Goal: Task Accomplishment & Management: Manage account settings

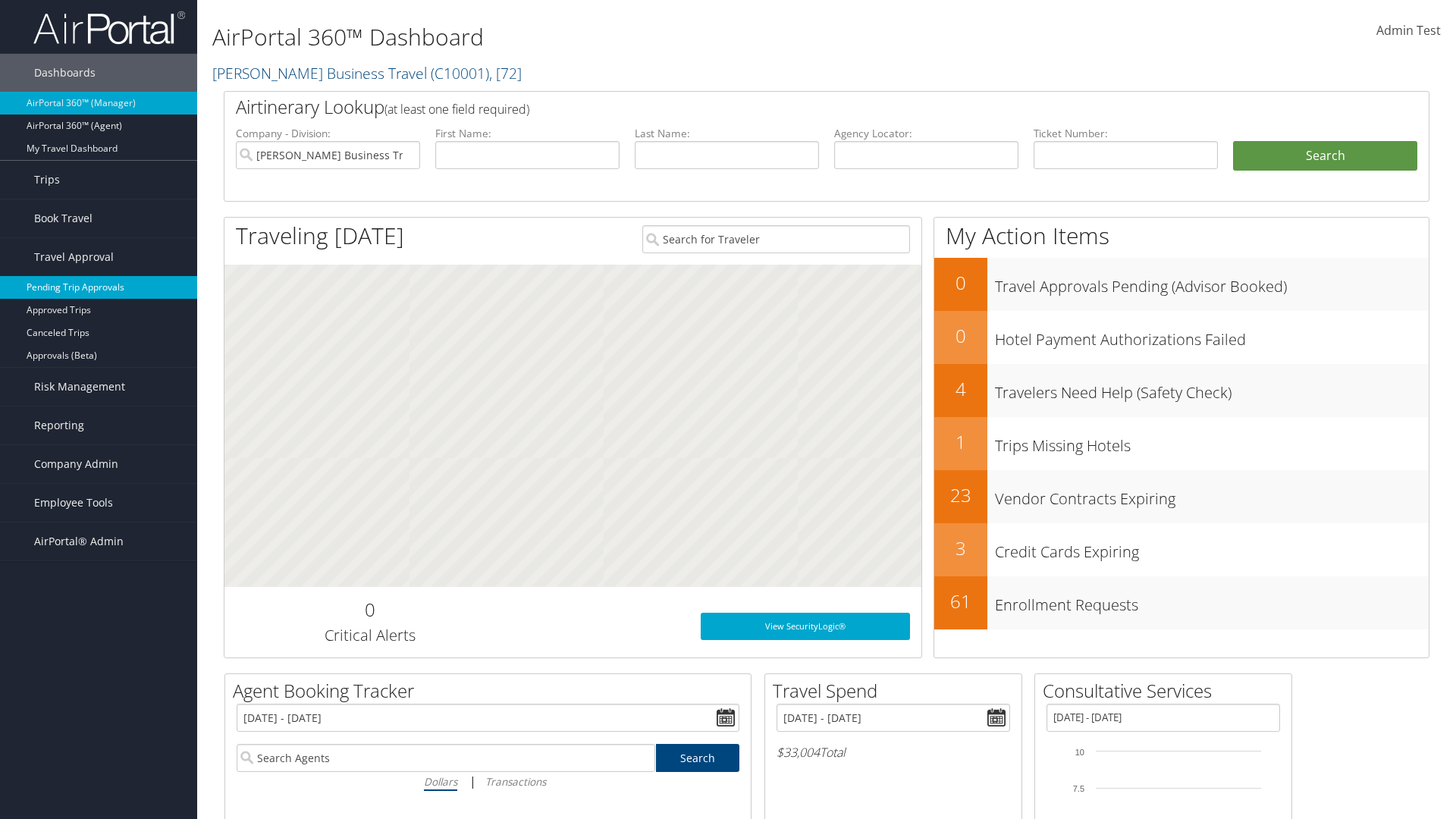
click at [98, 287] on link "Pending Trip Approvals" at bounding box center [98, 287] width 197 height 22
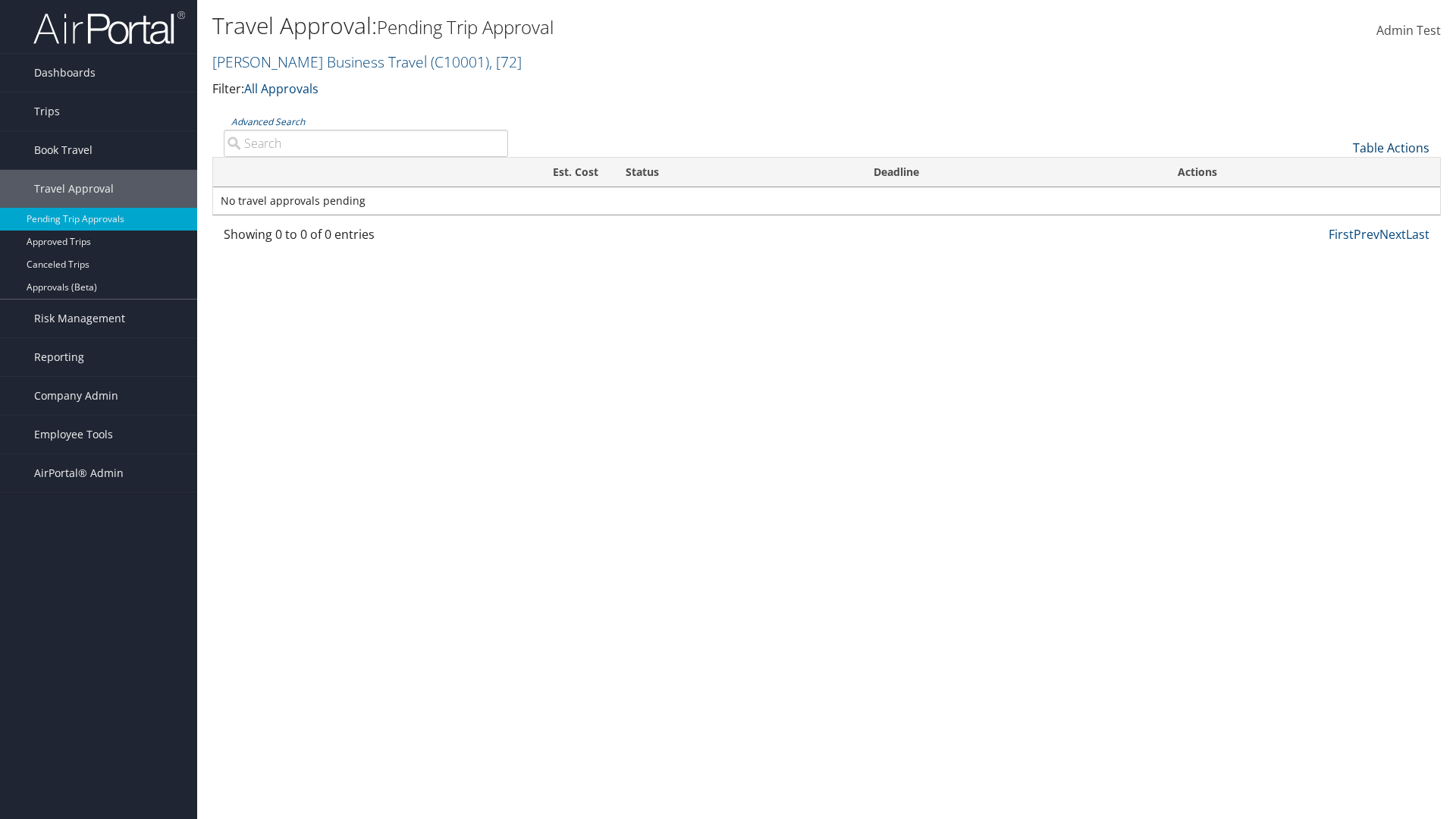
click at [1390, 148] on link "Table Actions" at bounding box center [1391, 148] width 77 height 17
click at [1339, 171] on link "Download Report" at bounding box center [1340, 171] width 200 height 26
click at [1390, 148] on link "Table Actions" at bounding box center [1391, 148] width 77 height 17
click at [1339, 197] on link "Column Visibility" at bounding box center [1340, 196] width 200 height 26
click at [1339, 199] on link "Traveler" at bounding box center [1340, 198] width 200 height 26
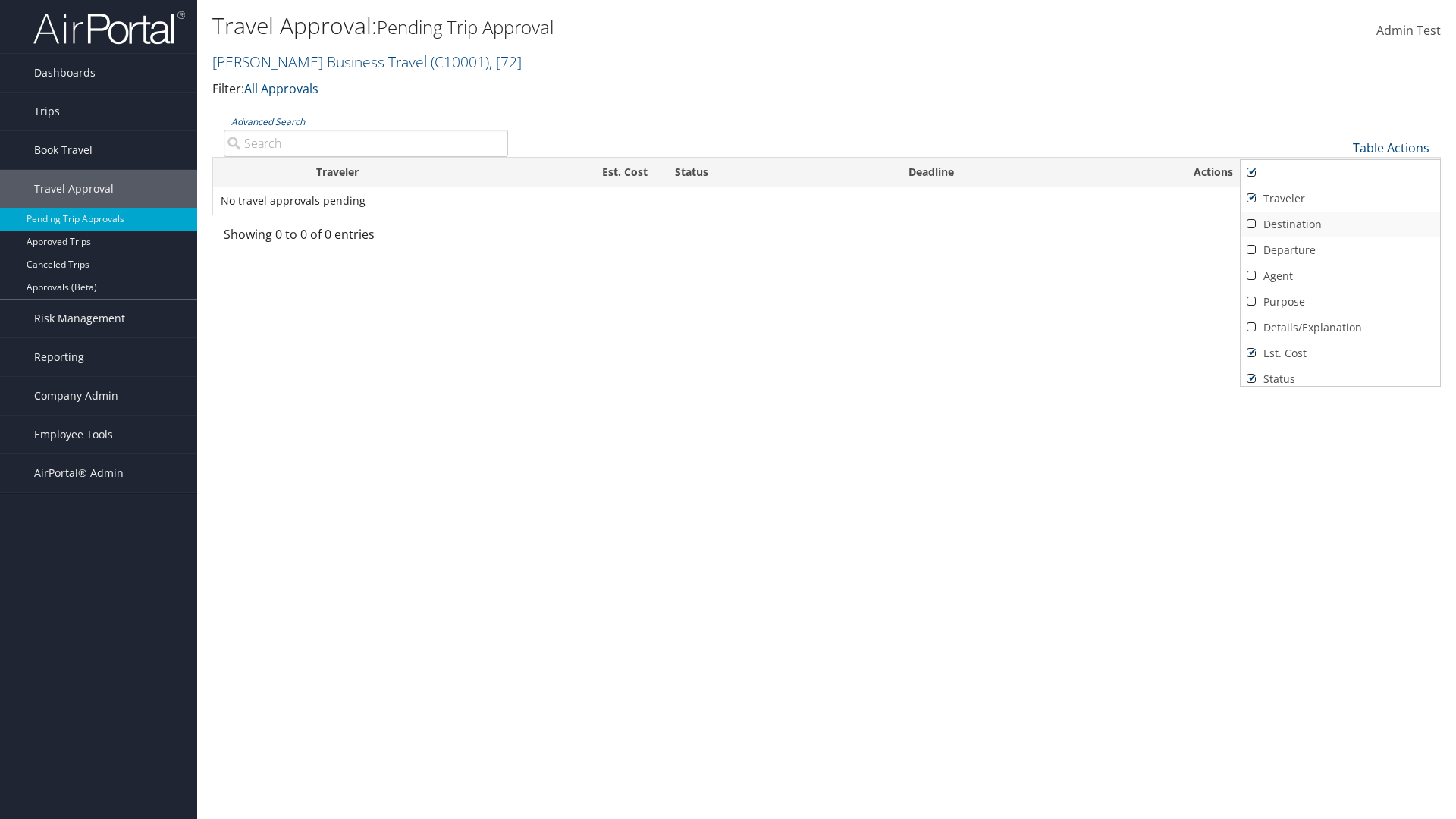
click at [1339, 225] on link "Destination" at bounding box center [1340, 224] width 200 height 26
click at [1339, 251] on link "Departure" at bounding box center [1340, 250] width 200 height 26
click at [1339, 276] on link "Agent" at bounding box center [1340, 275] width 200 height 26
click at [1339, 327] on link "Details/Explanation" at bounding box center [1340, 327] width 200 height 26
click at [1339, 301] on link "Purpose" at bounding box center [1340, 301] width 200 height 26
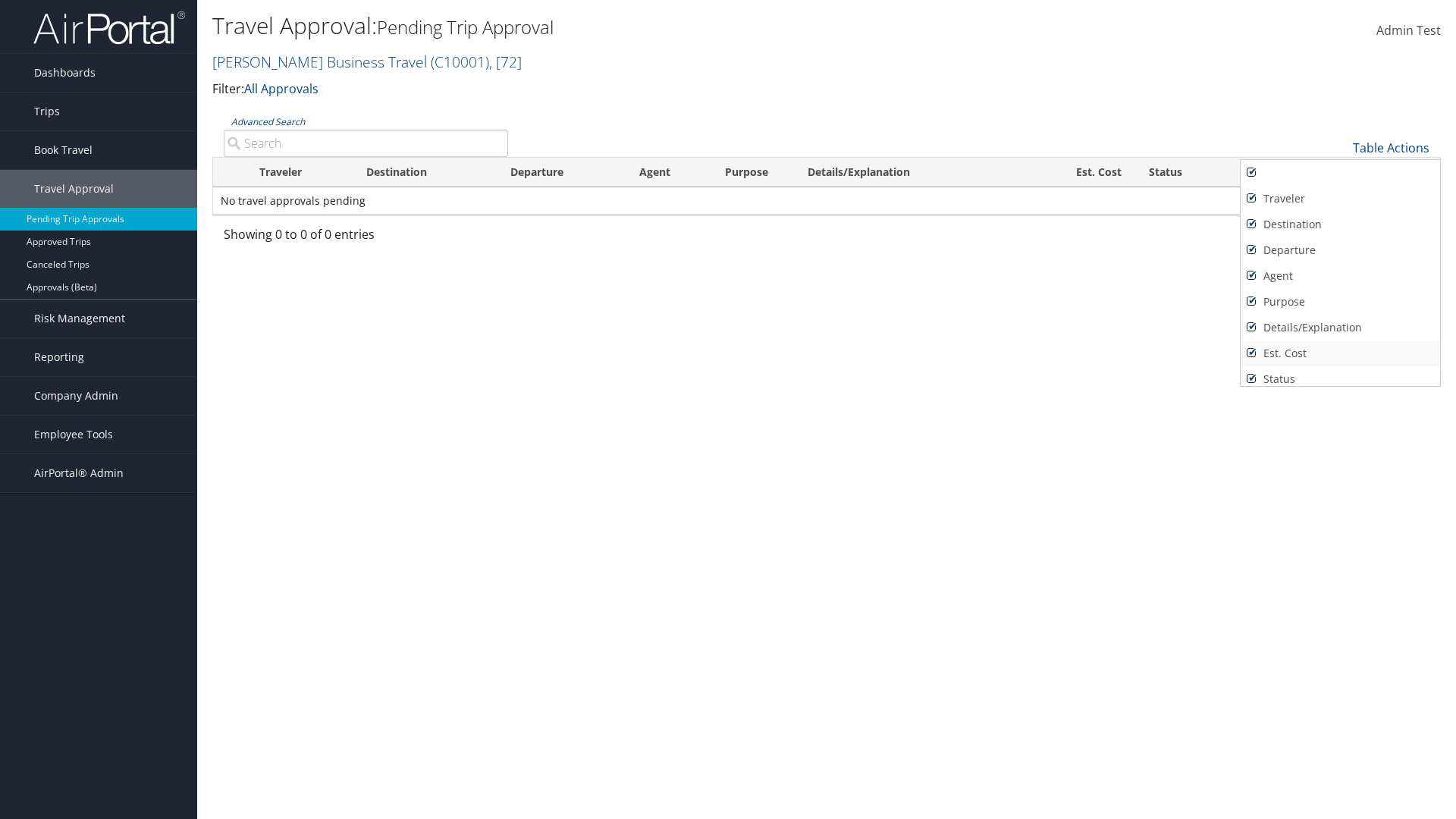
click at [1339, 353] on link "Est. Cost" at bounding box center [1340, 353] width 200 height 26
click at [1339, 373] on link "Status" at bounding box center [1340, 379] width 200 height 26
click at [1339, 386] on link "Deadline" at bounding box center [1340, 399] width 200 height 26
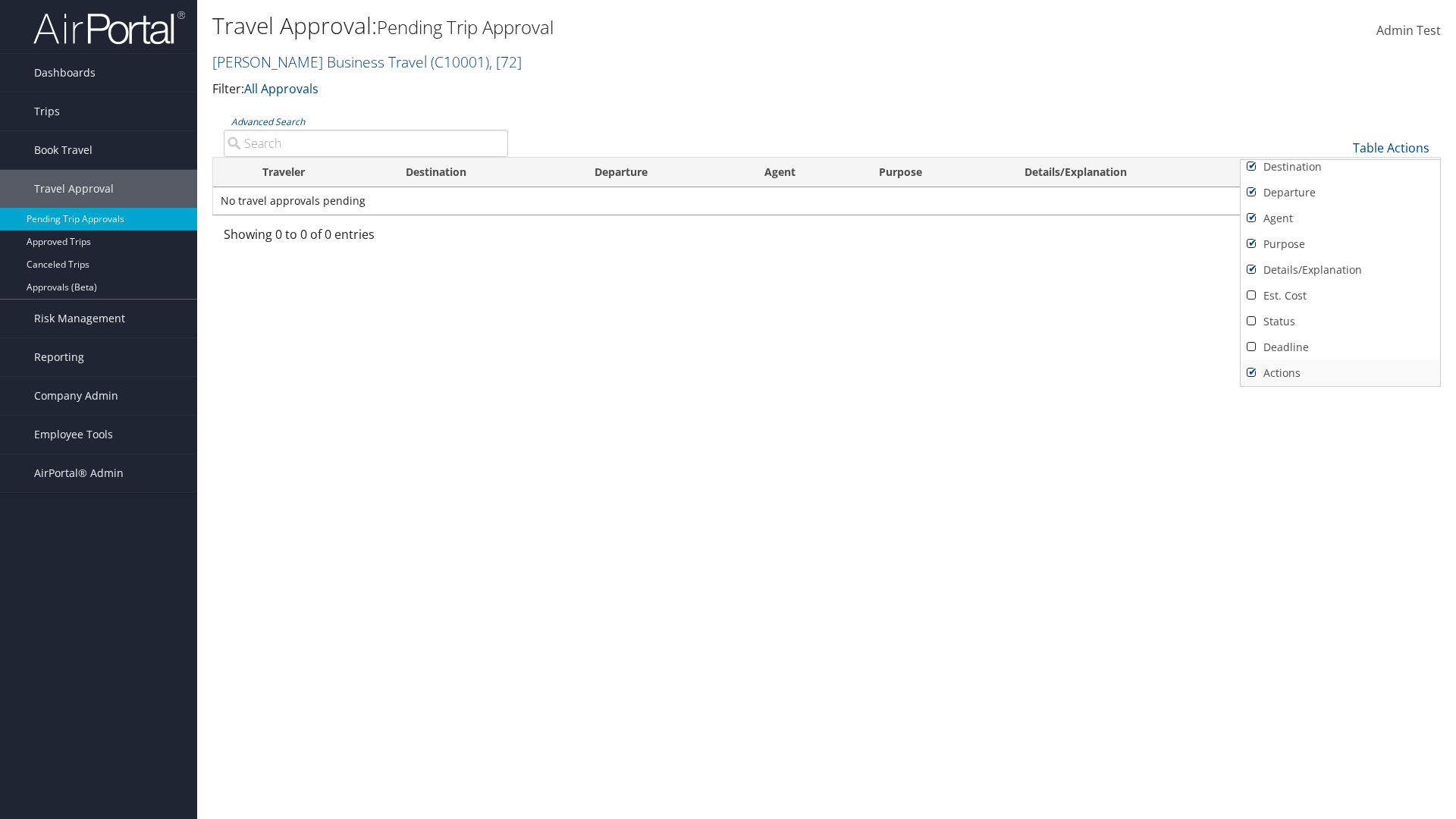
click at [1339, 373] on link "Actions" at bounding box center [1340, 373] width 200 height 26
click at [1339, 154] on link "Traveler" at bounding box center [1340, 141] width 200 height 26
click at [1339, 225] on link "Destination" at bounding box center [1340, 224] width 200 height 26
click at [1339, 251] on link "Departure" at bounding box center [1340, 250] width 200 height 26
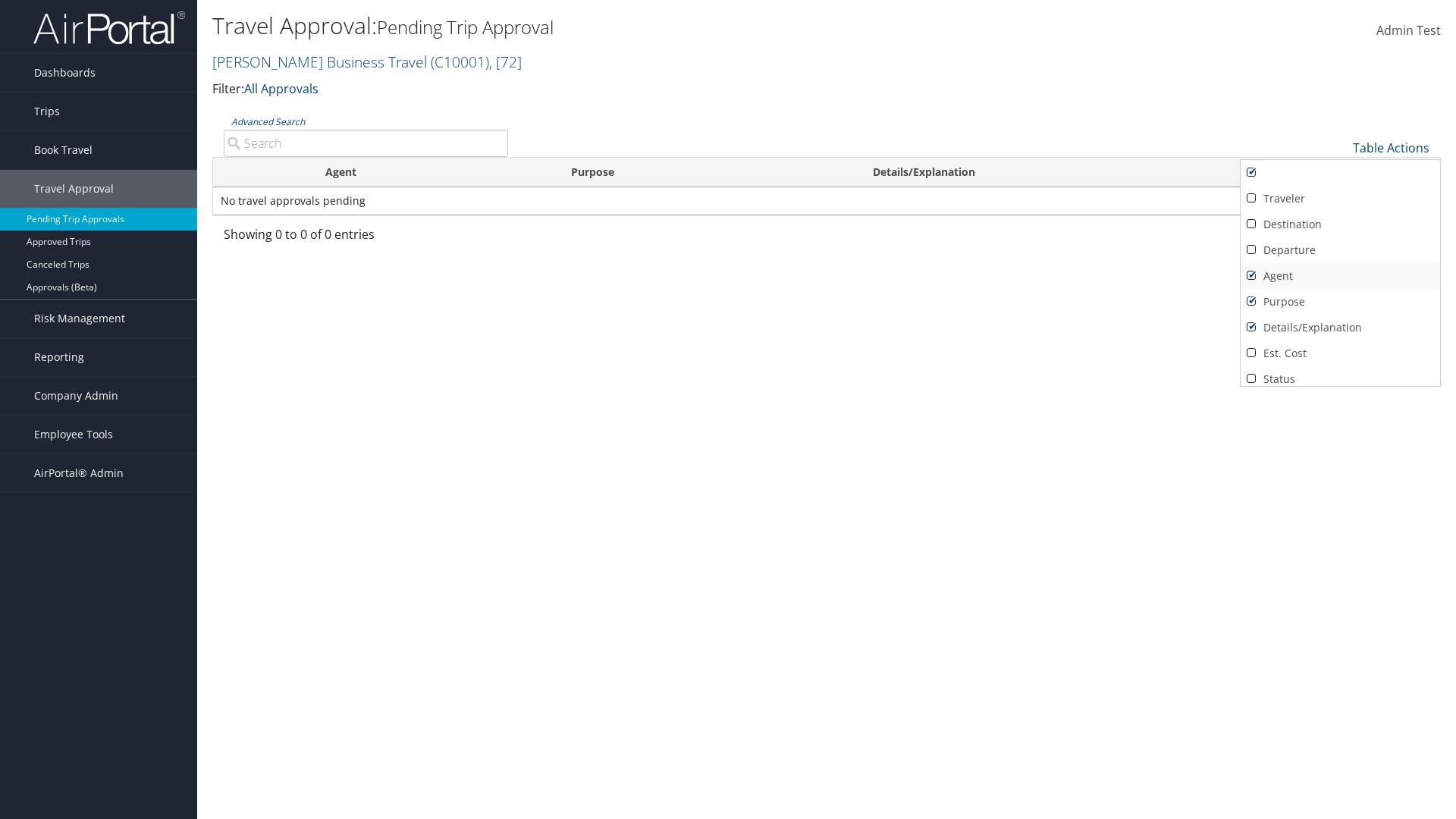
click at [1339, 276] on link "Agent" at bounding box center [1340, 275] width 200 height 26
click at [1339, 327] on link "Details/Explanation" at bounding box center [1340, 327] width 200 height 26
click at [1339, 301] on link "Purpose" at bounding box center [1340, 301] width 200 height 26
click at [1339, 353] on link "Est. Cost" at bounding box center [1340, 353] width 200 height 26
click at [1339, 373] on link "Status" at bounding box center [1340, 379] width 200 height 26
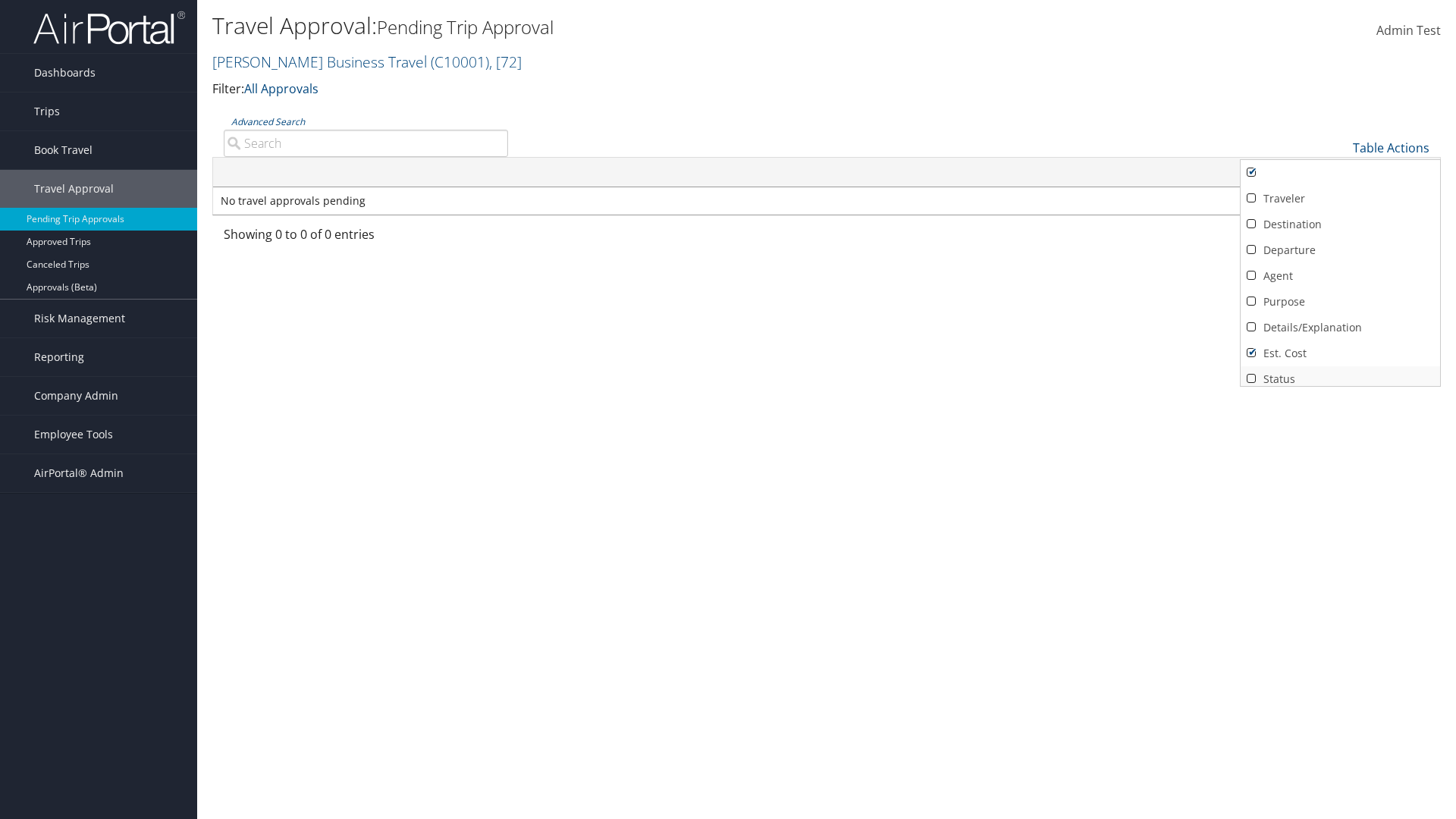
scroll to position [6, 0]
click at [1339, 386] on link "Deadline" at bounding box center [1340, 399] width 200 height 26
click at [1339, 373] on link "Actions" at bounding box center [1340, 373] width 200 height 26
click at [728, 410] on div at bounding box center [728, 410] width 1456 height 819
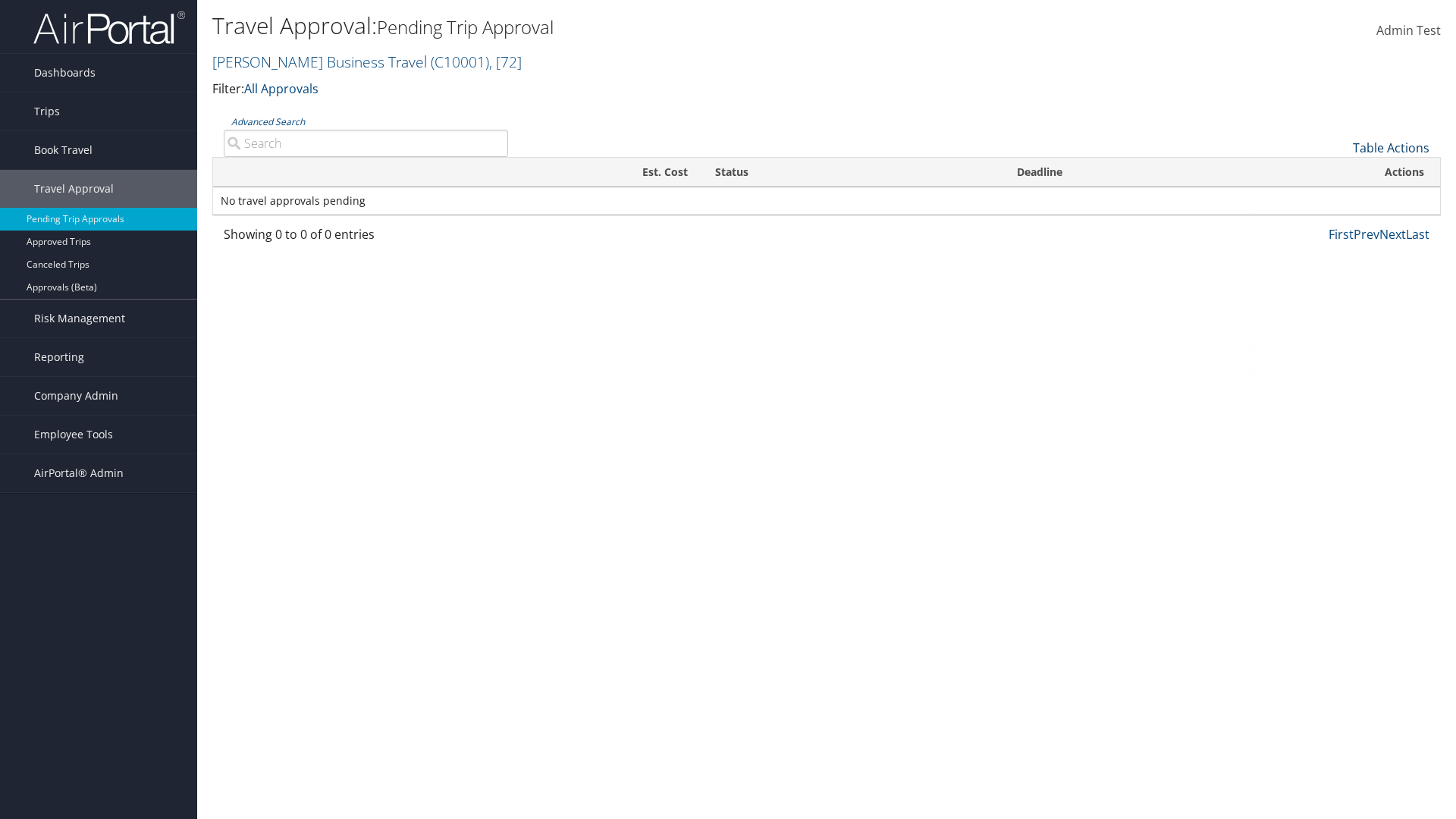
click at [1390, 148] on link "Table Actions" at bounding box center [1391, 148] width 77 height 17
